Goal: Task Accomplishment & Management: Manage account settings

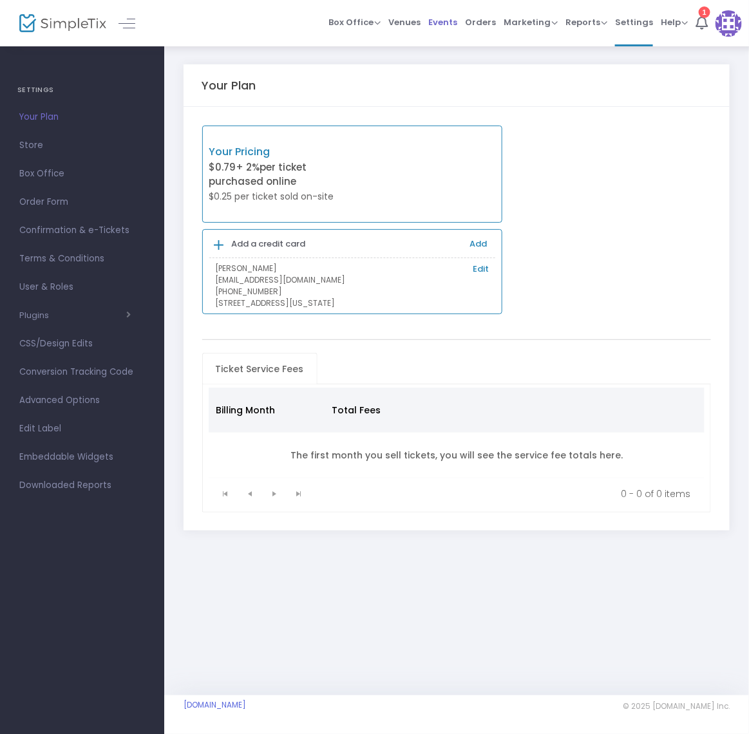
click at [442, 23] on span "Events" at bounding box center [442, 22] width 29 height 33
